Goal: Book appointment/travel/reservation

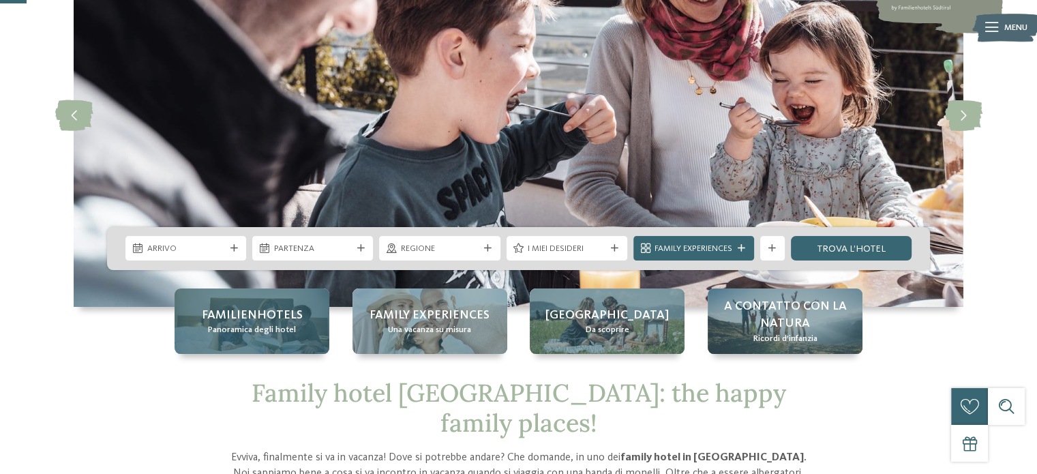
click at [254, 326] on span "Panoramica degli hotel" at bounding box center [252, 330] width 88 height 12
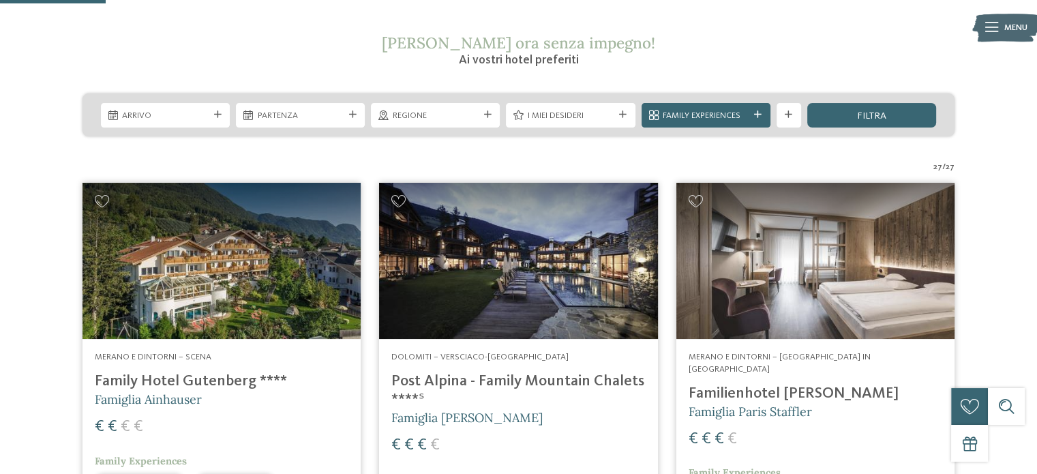
scroll to position [136, 0]
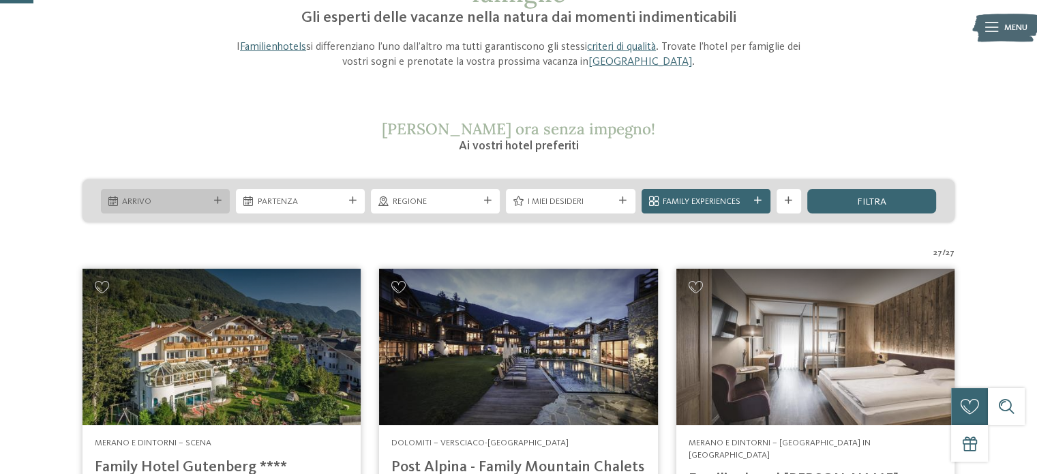
click at [191, 201] on span "Arrivo" at bounding box center [165, 202] width 86 height 12
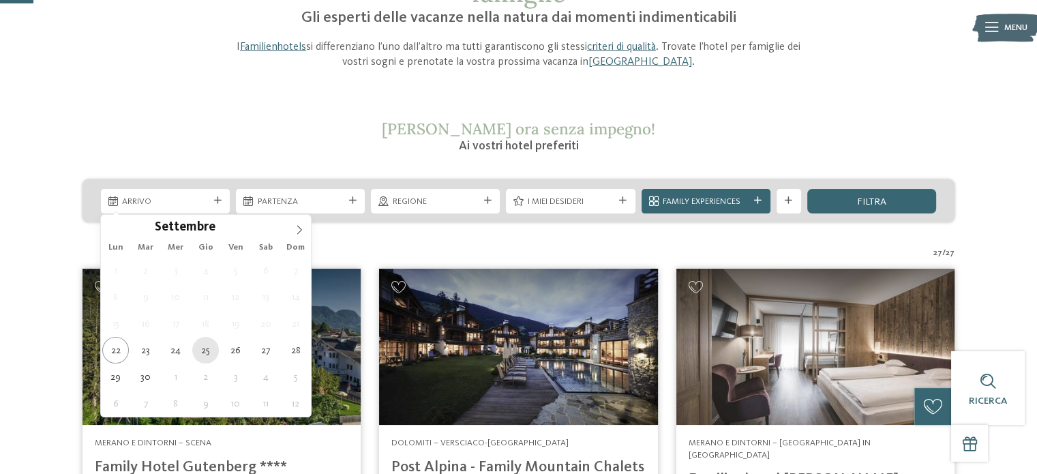
type div "25.09.2025"
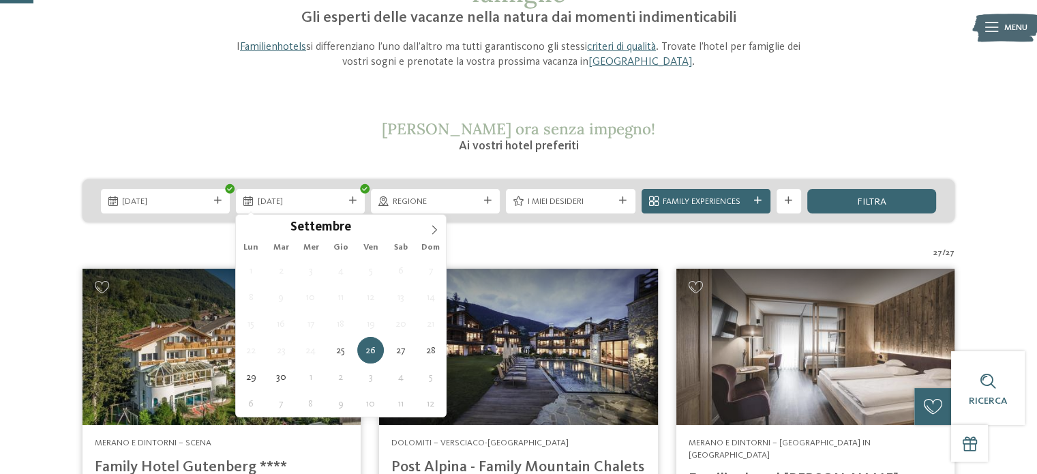
type div "27.09.2025"
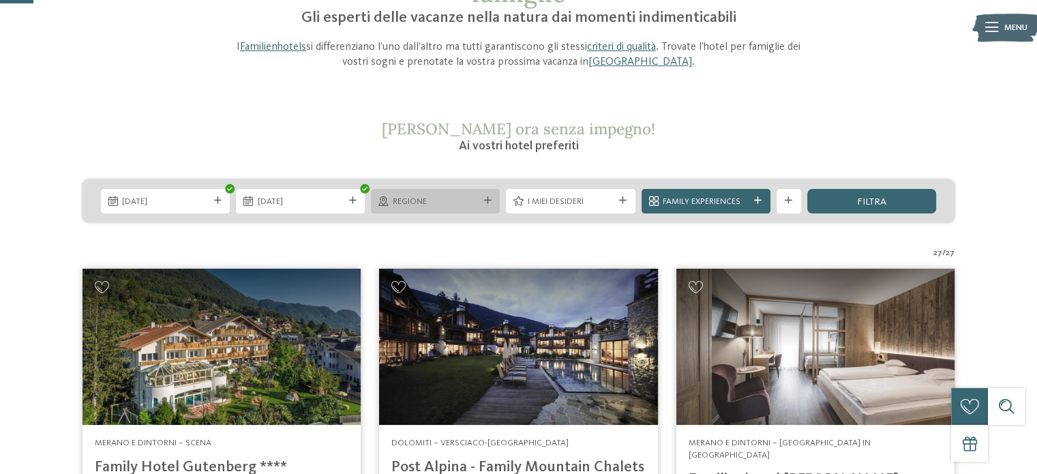
click at [467, 209] on div "Regione" at bounding box center [435, 201] width 129 height 25
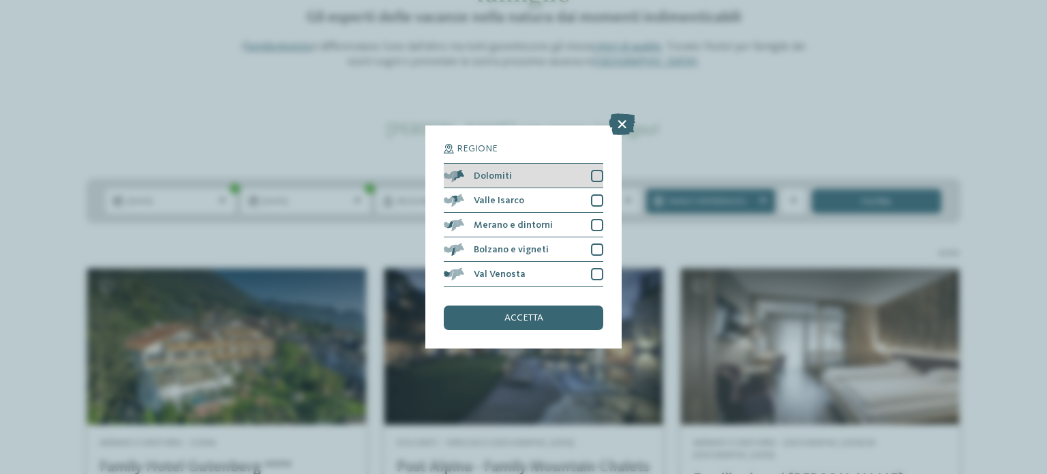
click at [483, 181] on div "Dolomiti" at bounding box center [523, 176] width 159 height 25
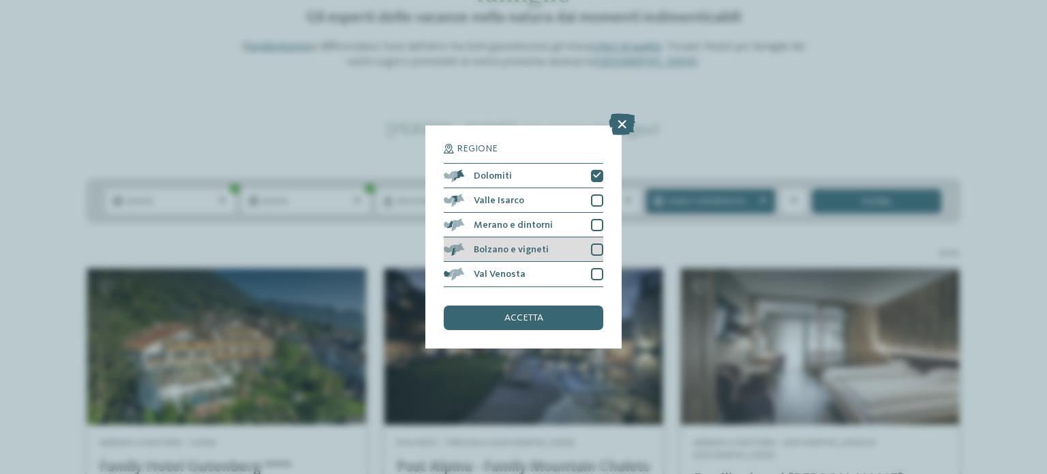
click at [517, 253] on span "Bolzano e vigneti" at bounding box center [511, 250] width 75 height 10
click at [529, 322] on span "accetta" at bounding box center [523, 318] width 39 height 10
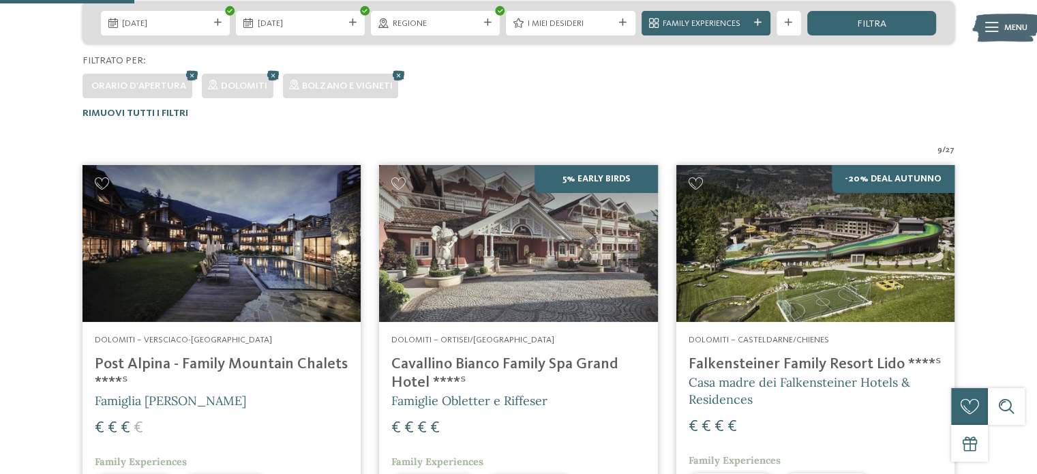
scroll to position [122, 0]
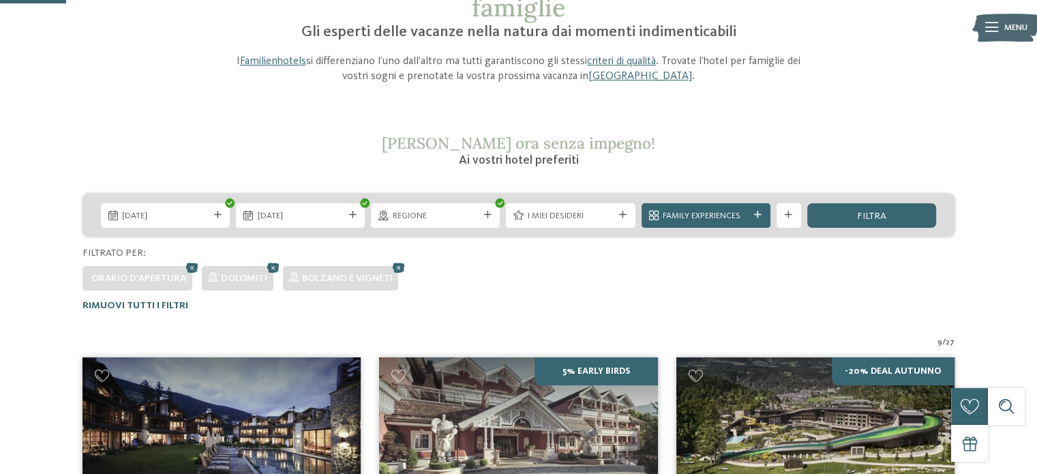
click at [849, 209] on div "filtra" at bounding box center [871, 215] width 129 height 25
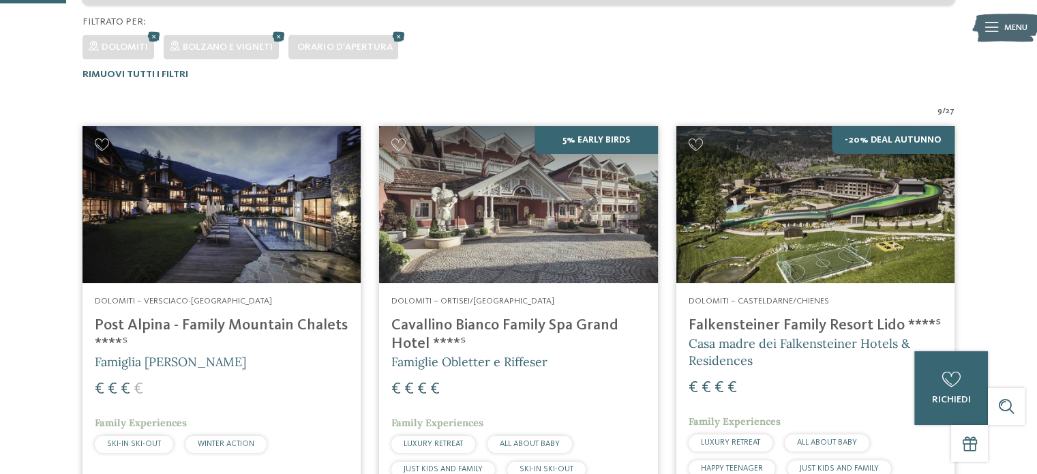
scroll to position [395, 0]
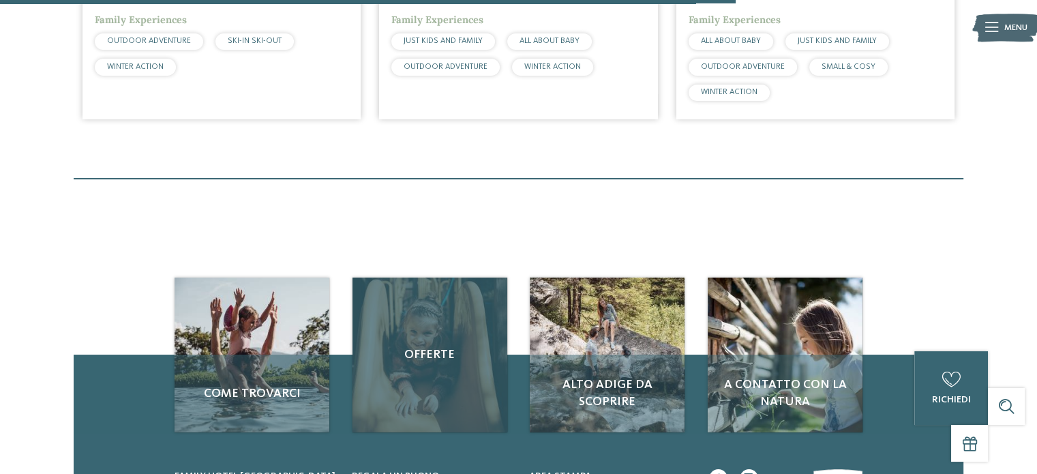
scroll to position [1621, 0]
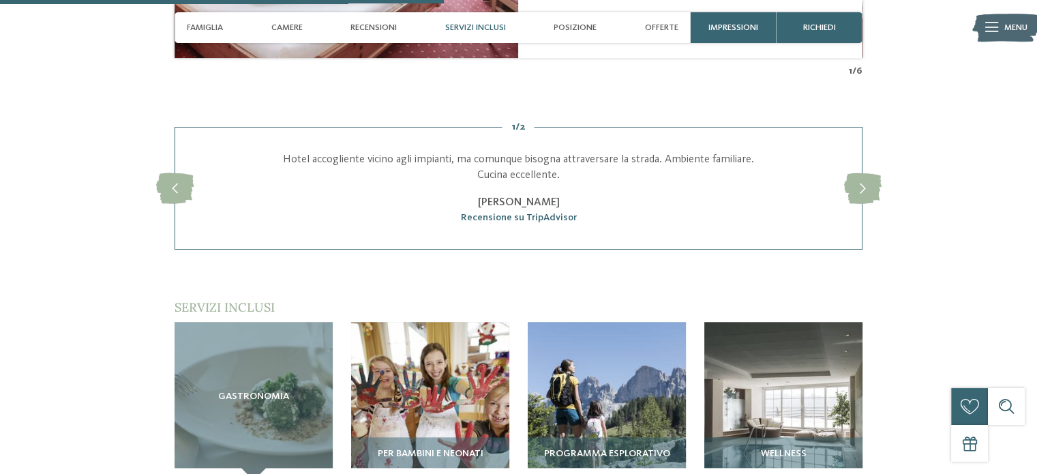
scroll to position [1636, 0]
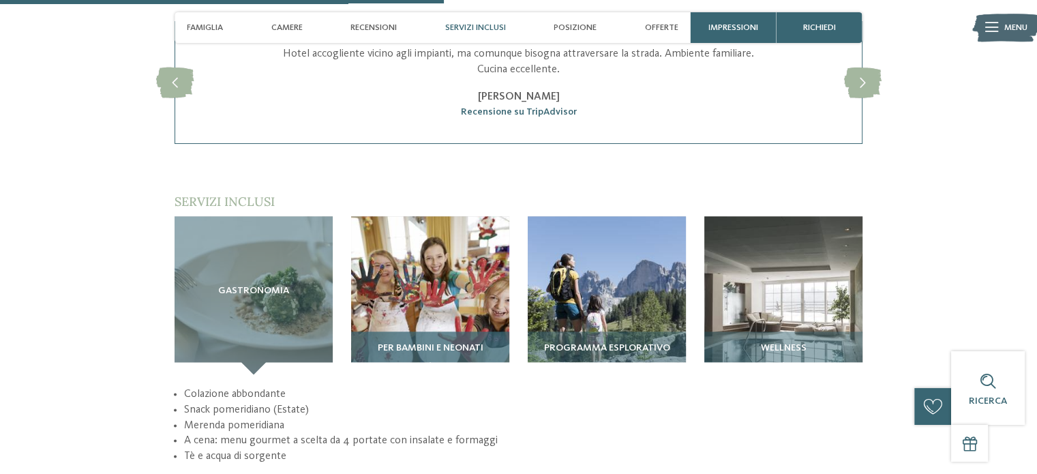
click at [450, 269] on img at bounding box center [430, 295] width 158 height 158
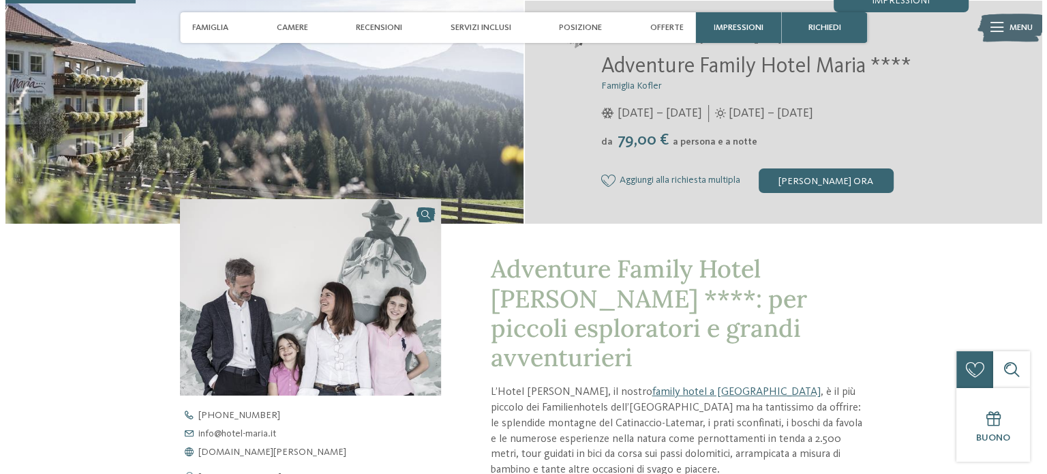
scroll to position [0, 0]
